Goal: Check status: Check status

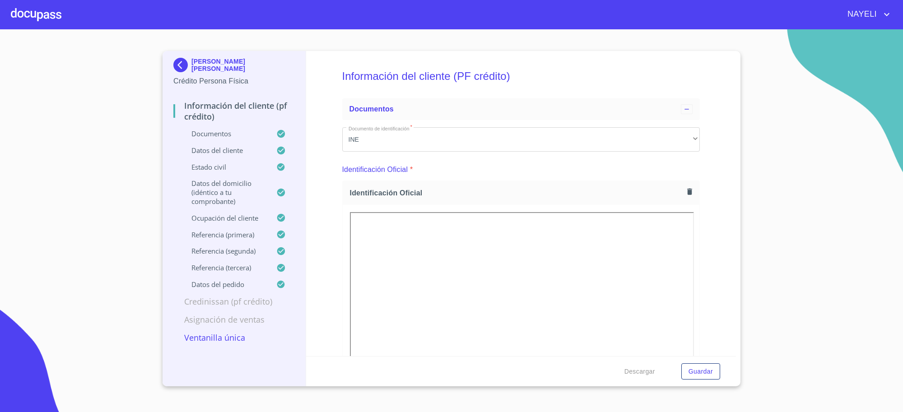
click at [201, 58] on div "[PERSON_NAME] [PERSON_NAME]" at bounding box center [233, 67] width 121 height 18
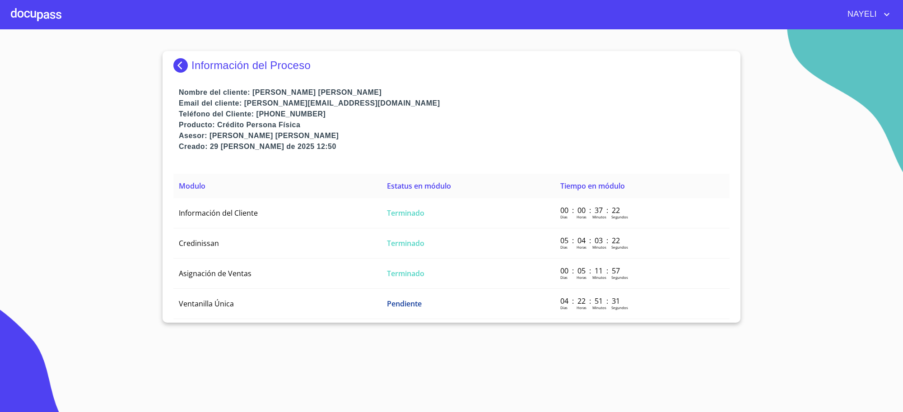
click at [247, 69] on p "Información del Proceso" at bounding box center [250, 65] width 119 height 13
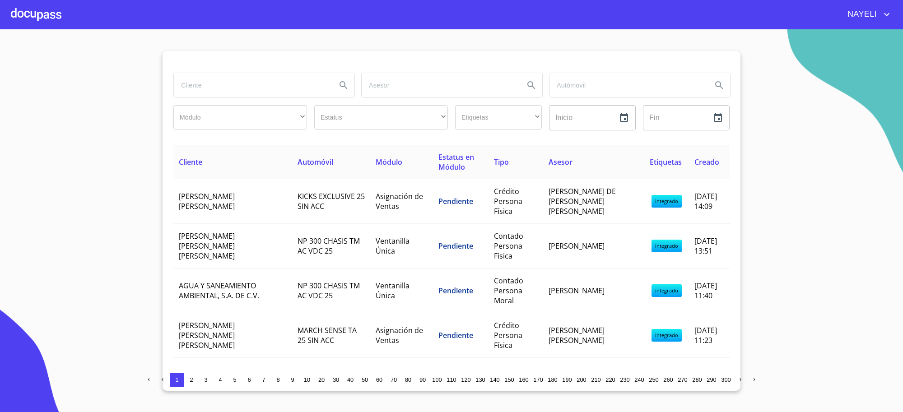
click at [242, 88] on input "search" at bounding box center [251, 85] width 155 height 24
type input "[PERSON_NAME]"
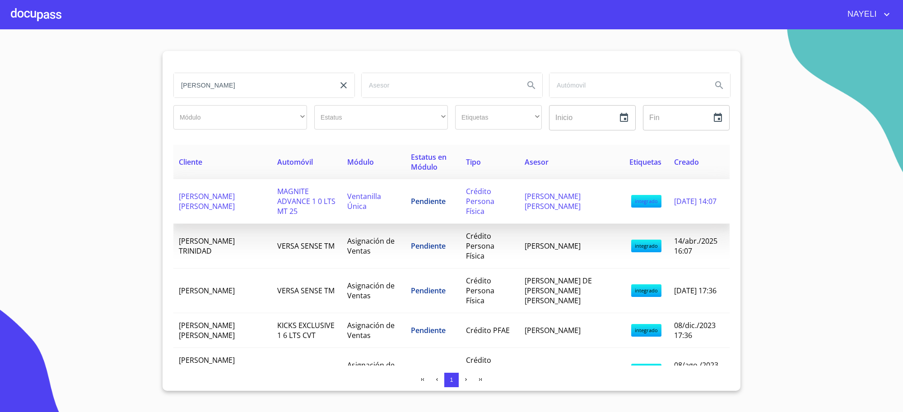
click at [431, 204] on td "Pendiente" at bounding box center [432, 201] width 55 height 45
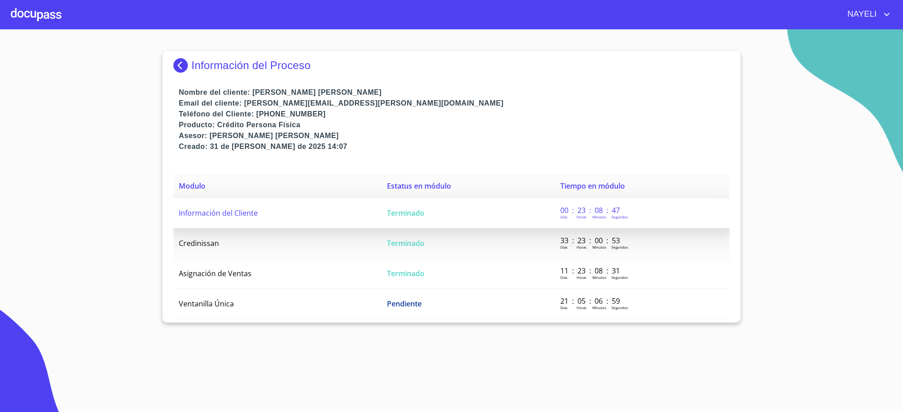
click at [451, 215] on td "Terminado" at bounding box center [467, 213] width 173 height 30
